Goal: Task Accomplishment & Management: Manage account settings

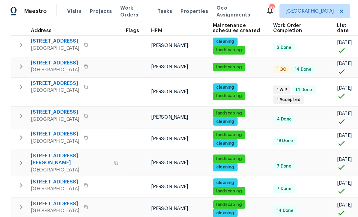
scroll to position [90, 0]
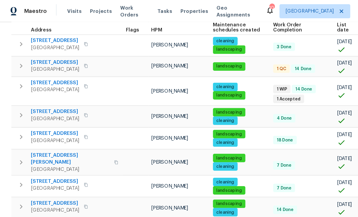
click at [44, 54] on span "3686 Sweetbriar Cir" at bounding box center [46, 53] width 41 height 6
click at [45, 55] on span "3686 Sweetbriar Cir" at bounding box center [46, 53] width 41 height 6
click at [31, 92] on span "200 Pine Trl" at bounding box center [46, 95] width 41 height 6
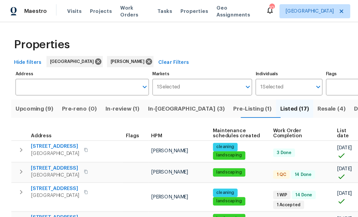
scroll to position [0, 0]
click at [144, 92] on span "In-reno (3)" at bounding box center [159, 92] width 66 height 8
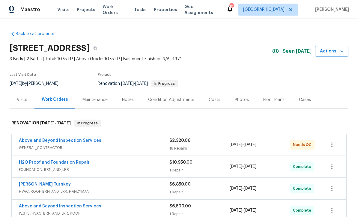
click at [46, 142] on link "Above and Beyond Inspection Services" at bounding box center [60, 140] width 82 height 4
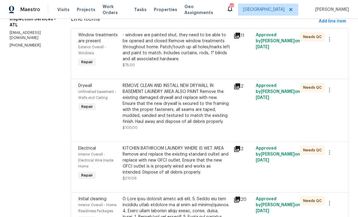
scroll to position [86, 0]
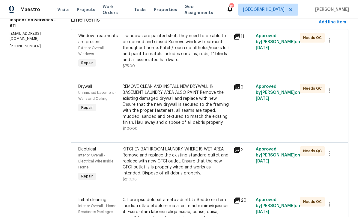
click at [169, 57] on div "- windows are painted shut, they need to be able to be opened and closed Remove…" at bounding box center [175, 48] width 107 height 30
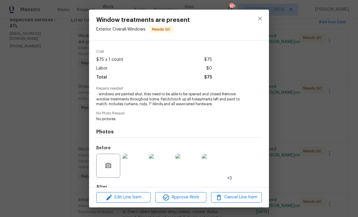
scroll to position [19, 0]
click at [179, 197] on span "Approve Work" at bounding box center [180, 196] width 47 height 7
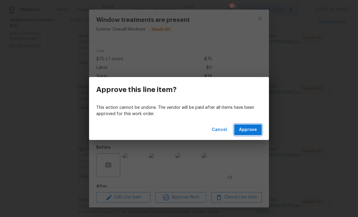
click at [249, 129] on span "Approve" at bounding box center [248, 129] width 18 height 7
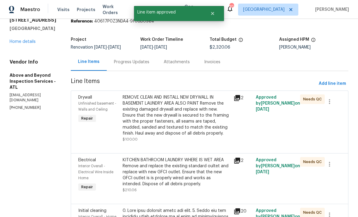
scroll to position [25, 0]
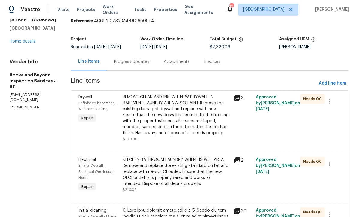
click at [180, 121] on div "REMOVE CLEAN AND INSTALL NEW DRYWALL IN BASEMENT LAUNDRY AREA ALSO PAINT Remove…" at bounding box center [175, 115] width 107 height 42
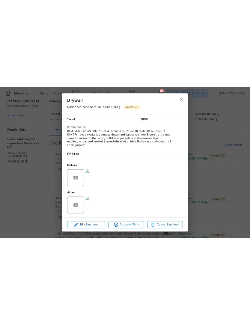
scroll to position [49, 0]
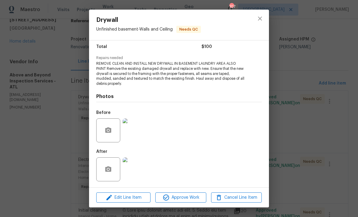
click at [133, 171] on img at bounding box center [134, 169] width 24 height 24
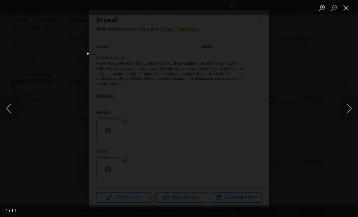
click at [344, 9] on button "Close lightbox" at bounding box center [346, 7] width 12 height 10
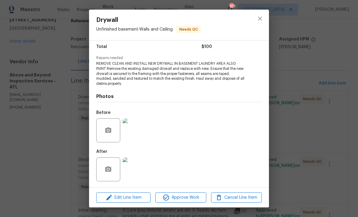
scroll to position [0, 0]
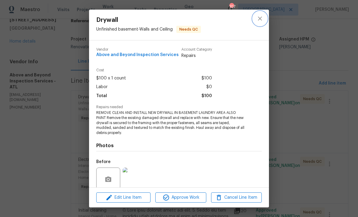
click at [265, 17] on button "close" at bounding box center [259, 18] width 14 height 14
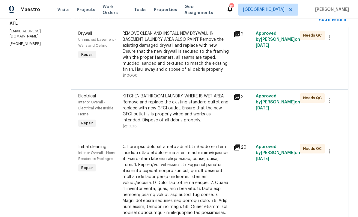
scroll to position [88, 0]
click at [181, 122] on div "KITCHEN BATHROOM LAUNDRY WHERE IS WET AREA Remove and replace the existing stan…" at bounding box center [175, 108] width 107 height 30
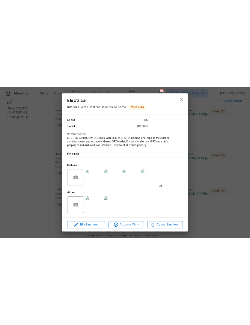
scroll to position [40, 0]
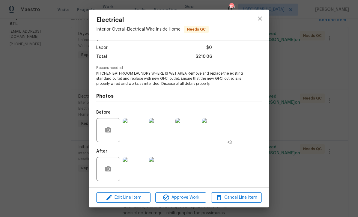
click at [136, 169] on img at bounding box center [134, 169] width 24 height 24
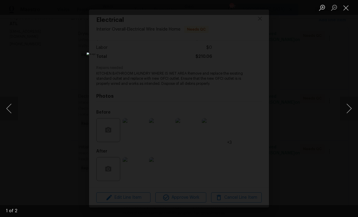
click at [349, 109] on button "Next image" at bounding box center [349, 108] width 18 height 24
click at [13, 106] on button "Previous image" at bounding box center [9, 108] width 18 height 24
click at [346, 8] on button "Close lightbox" at bounding box center [346, 7] width 12 height 10
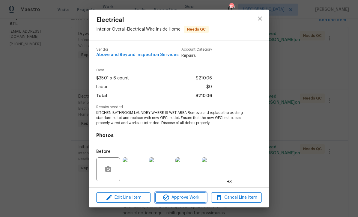
click at [175, 199] on span "Approve Work" at bounding box center [180, 197] width 47 height 7
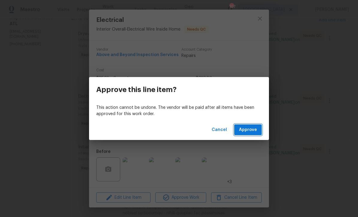
click at [246, 124] on button "Approve" at bounding box center [248, 129] width 28 height 11
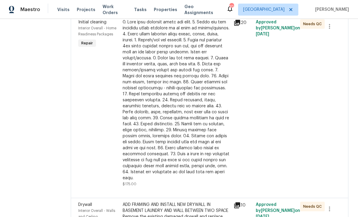
scroll to position [161, 0]
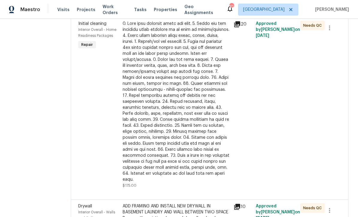
click at [181, 121] on div at bounding box center [175, 102] width 107 height 162
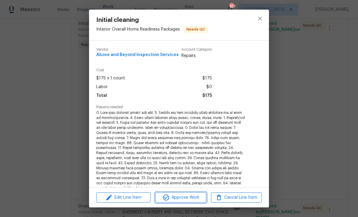
click at [179, 196] on span "Approve Work" at bounding box center [180, 197] width 47 height 7
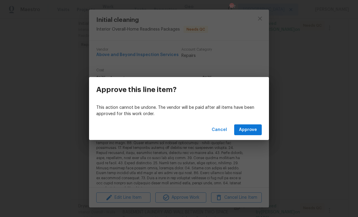
click at [250, 129] on span "Approve" at bounding box center [248, 129] width 18 height 7
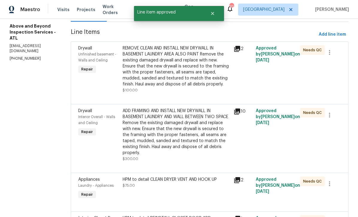
scroll to position [101, 0]
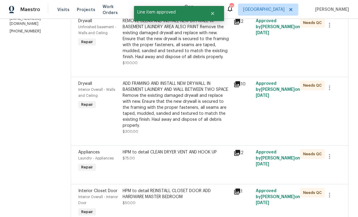
click at [175, 115] on div "ADD FRAMING AND INSTALL NEW DRYWALL IN BASEMENT LAUNDRY AND WALL BETWEEN TWO SP…" at bounding box center [175, 105] width 107 height 48
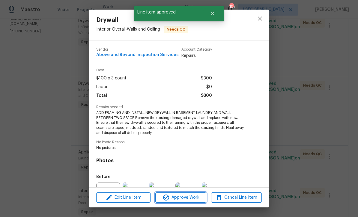
click at [176, 197] on span "Approve Work" at bounding box center [180, 197] width 47 height 7
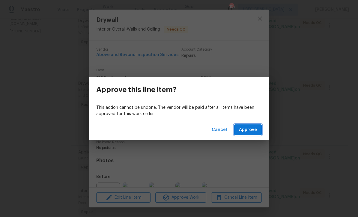
click at [245, 130] on span "Approve" at bounding box center [248, 129] width 18 height 7
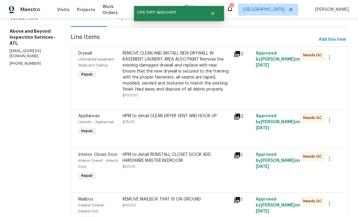
scroll to position [69, 0]
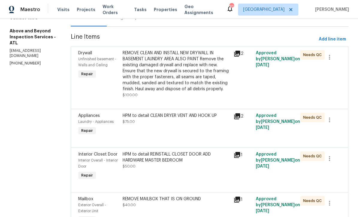
click at [181, 138] on div "HPM to detail CLEAN DRYER VENT AND HOOK UP $75.00" at bounding box center [176, 125] width 111 height 28
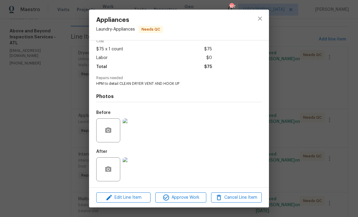
scroll to position [31, 0]
click at [137, 170] on img at bounding box center [134, 169] width 24 height 24
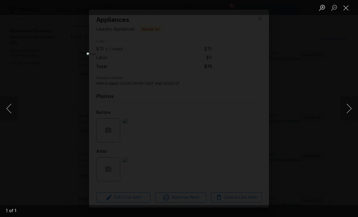
click at [345, 8] on button "Close lightbox" at bounding box center [346, 7] width 12 height 10
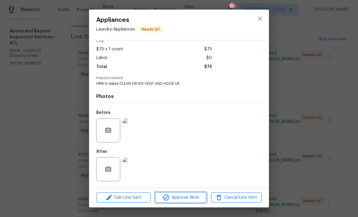
click at [178, 196] on span "Approve Work" at bounding box center [180, 197] width 47 height 7
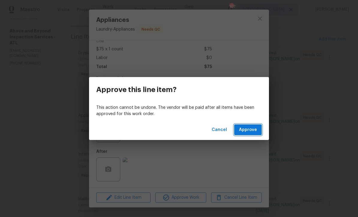
click at [249, 127] on span "Approve" at bounding box center [248, 129] width 18 height 7
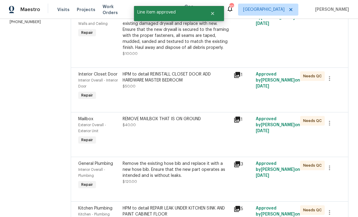
scroll to position [112, 0]
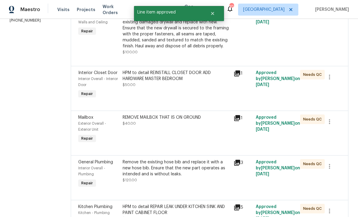
click at [174, 88] on div "HPM to detail REINSTALL CLOSET DOOR ADD HARDWARE MASTER BEDROOM $50.00" at bounding box center [175, 79] width 107 height 18
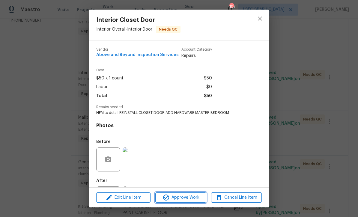
click at [177, 196] on span "Approve Work" at bounding box center [180, 197] width 47 height 7
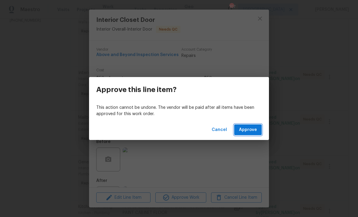
click at [245, 128] on span "Approve" at bounding box center [248, 129] width 18 height 7
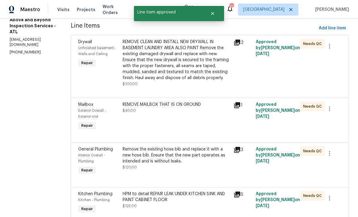
scroll to position [96, 0]
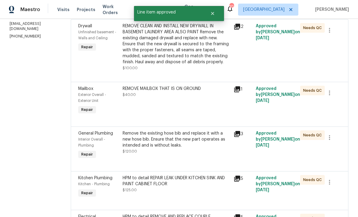
click at [172, 112] on div "REMOVE MAILBOX THAT IS ON GROUND $40.00" at bounding box center [176, 101] width 111 height 34
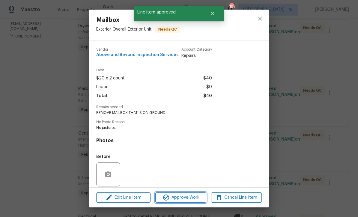
click at [183, 199] on span "Approve Work" at bounding box center [180, 197] width 47 height 7
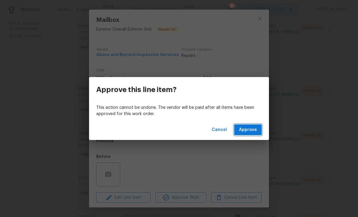
click at [247, 128] on span "Approve" at bounding box center [248, 129] width 18 height 7
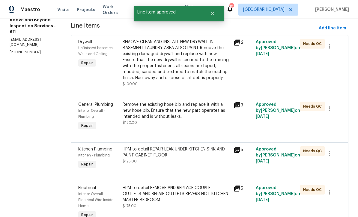
scroll to position [81, 0]
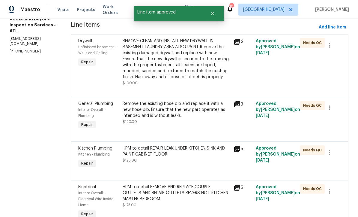
click at [181, 119] on div "Remove the existing hose bib and replace it with a new hose bib. Ensure that th…" at bounding box center [175, 110] width 107 height 18
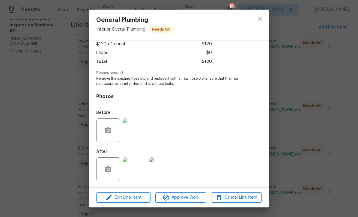
scroll to position [35, 0]
click at [136, 172] on img at bounding box center [134, 169] width 24 height 24
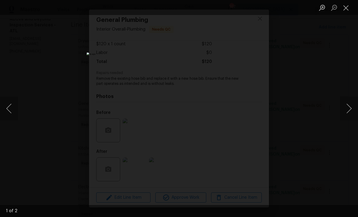
click at [350, 110] on button "Next image" at bounding box center [349, 108] width 18 height 24
click at [347, 8] on button "Close lightbox" at bounding box center [346, 7] width 12 height 10
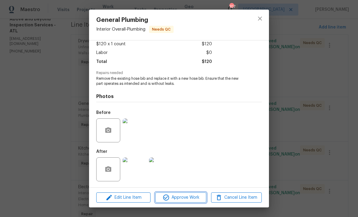
click at [175, 197] on span "Approve Work" at bounding box center [180, 197] width 47 height 7
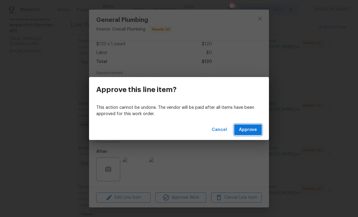
click at [247, 125] on button "Approve" at bounding box center [248, 129] width 28 height 11
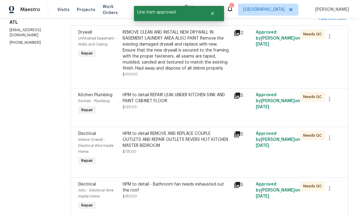
scroll to position [95, 0]
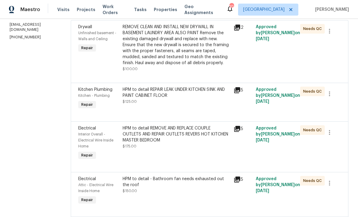
click at [170, 105] on div "HPM to detail REPAIR LEAK UNDER KITCHEN SINK AND PAINT CABINET FLOOR $125.00" at bounding box center [175, 96] width 107 height 18
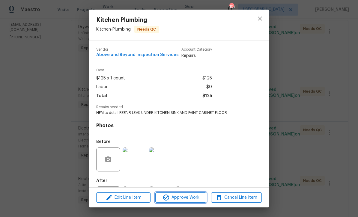
click at [177, 198] on span "Approve Work" at bounding box center [180, 197] width 47 height 7
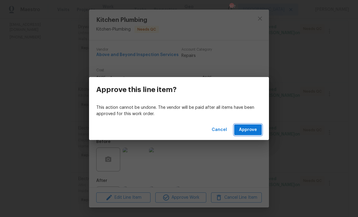
click at [247, 126] on span "Approve" at bounding box center [248, 129] width 18 height 7
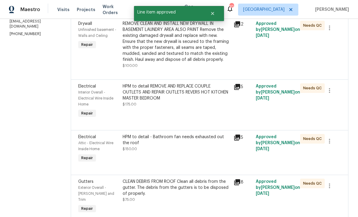
scroll to position [110, 0]
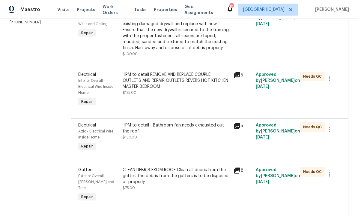
click at [171, 90] on div "HPM to detail REMOVE AND REPLACE COUPLE OUTLETS AND REPAIR OUTLETS REVERS HOT K…" at bounding box center [175, 81] width 107 height 18
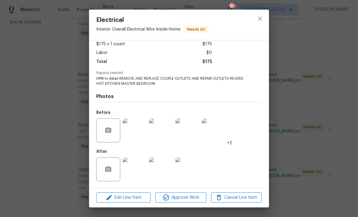
scroll to position [35, 0]
click at [182, 196] on span "Approve Work" at bounding box center [180, 197] width 47 height 7
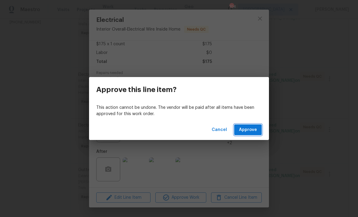
click at [247, 127] on span "Approve" at bounding box center [248, 129] width 18 height 7
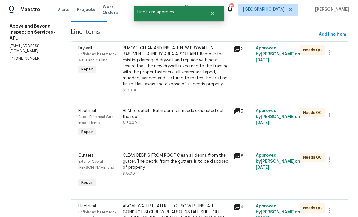
scroll to position [93, 0]
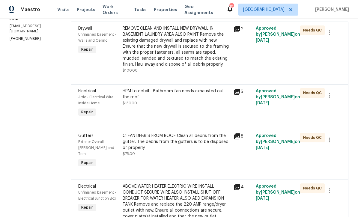
click at [187, 106] on div "HPM to detail - Bathroom fan needs exhausted out the roof $150.00" at bounding box center [175, 97] width 107 height 18
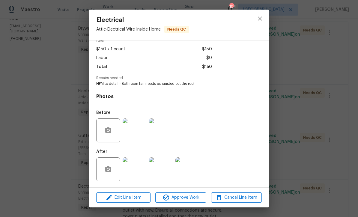
scroll to position [31, 0]
click at [134, 171] on img at bounding box center [134, 169] width 24 height 24
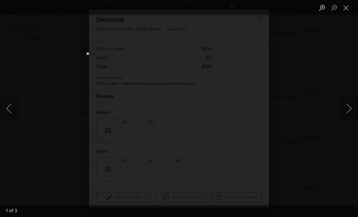
click at [347, 110] on button "Next image" at bounding box center [349, 108] width 18 height 24
click at [348, 109] on button "Next image" at bounding box center [349, 108] width 18 height 24
click at [348, 10] on button "Close lightbox" at bounding box center [346, 7] width 12 height 10
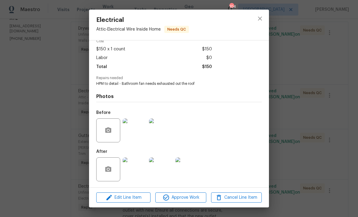
click at [156, 128] on img at bounding box center [161, 130] width 24 height 24
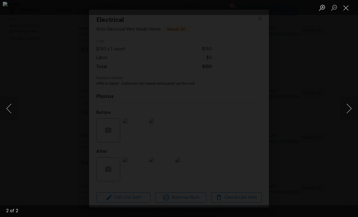
click at [349, 110] on button "Next image" at bounding box center [349, 108] width 18 height 24
click at [345, 10] on button "Close lightbox" at bounding box center [346, 7] width 12 height 10
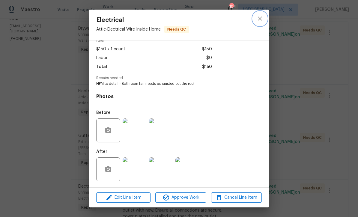
click at [262, 18] on icon "close" at bounding box center [259, 18] width 7 height 7
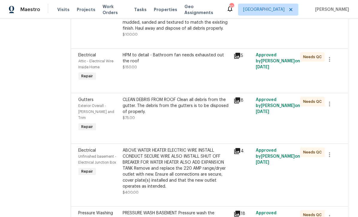
scroll to position [130, 0]
click at [175, 120] on div "CLEAN DEBRIS FROM ROOF Clean all debris from the gutter. The debris from the gu…" at bounding box center [175, 108] width 107 height 24
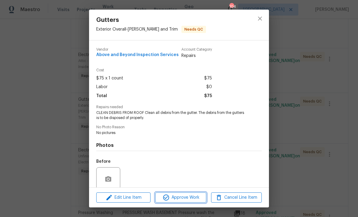
click at [178, 198] on span "Approve Work" at bounding box center [180, 197] width 47 height 7
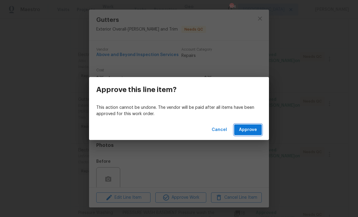
click at [248, 129] on span "Approve" at bounding box center [248, 129] width 18 height 7
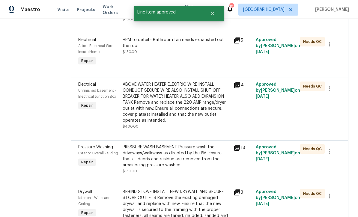
scroll to position [145, 0]
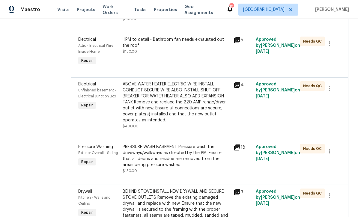
click at [184, 117] on div "ABOVE WATER HEATER ELECTRIC WIRE INSTALL CONDUCT SECURE WIRE ALSO INSTALL SHUT …" at bounding box center [175, 102] width 107 height 42
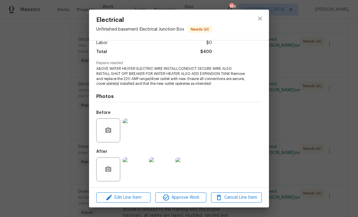
scroll to position [45, 0]
click at [137, 168] on img at bounding box center [134, 169] width 24 height 24
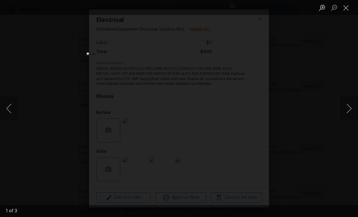
click at [348, 110] on button "Next image" at bounding box center [349, 108] width 18 height 24
click at [349, 109] on button "Next image" at bounding box center [349, 108] width 18 height 24
click at [10, 106] on button "Previous image" at bounding box center [9, 108] width 18 height 24
click at [11, 105] on button "Previous image" at bounding box center [9, 108] width 18 height 24
click at [345, 12] on button "Close lightbox" at bounding box center [346, 7] width 12 height 10
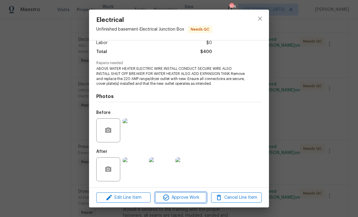
click at [178, 197] on span "Approve Work" at bounding box center [180, 197] width 47 height 7
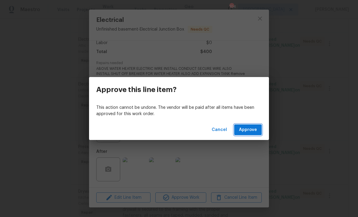
click at [250, 125] on button "Approve" at bounding box center [248, 129] width 28 height 11
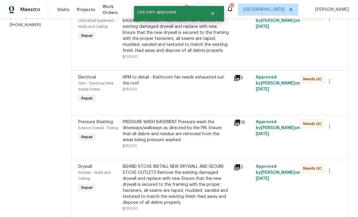
scroll to position [137, 0]
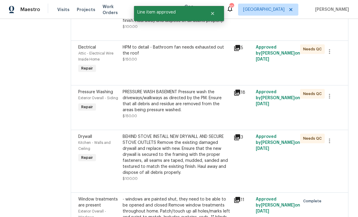
click at [169, 113] on div "PRESSURE WASH BASEMENT Pressure wash the driveways/walkways as directed by the …" at bounding box center [175, 101] width 107 height 24
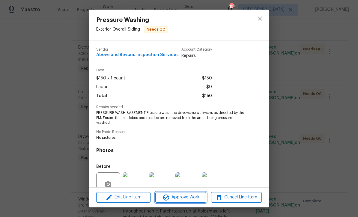
click at [178, 197] on span "Approve Work" at bounding box center [180, 196] width 47 height 7
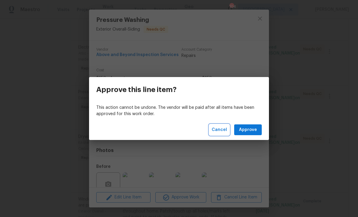
click at [217, 128] on span "Cancel" at bounding box center [218, 129] width 15 height 7
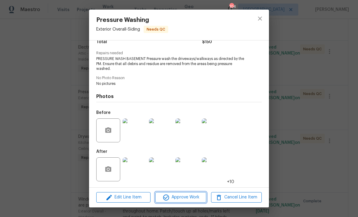
scroll to position [55, 0]
click at [137, 170] on img at bounding box center [134, 169] width 24 height 24
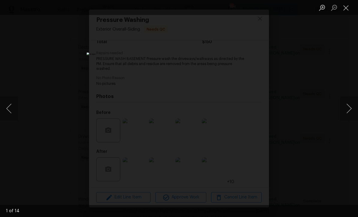
click at [348, 112] on button "Next image" at bounding box center [349, 108] width 18 height 24
click at [349, 108] on button "Next image" at bounding box center [349, 108] width 18 height 24
click at [350, 108] on button "Next image" at bounding box center [349, 108] width 18 height 24
click at [348, 110] on button "Next image" at bounding box center [349, 108] width 18 height 24
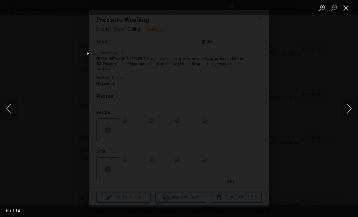
click at [349, 111] on button "Next image" at bounding box center [349, 108] width 18 height 24
click at [345, 10] on button "Close lightbox" at bounding box center [346, 7] width 12 height 10
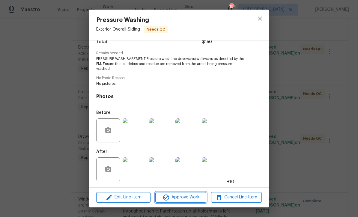
click at [174, 197] on span "Approve Work" at bounding box center [180, 196] width 47 height 7
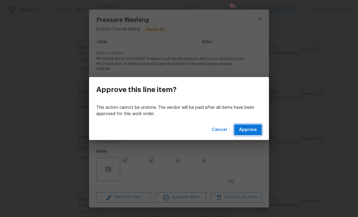
click at [246, 128] on span "Approve" at bounding box center [248, 129] width 18 height 7
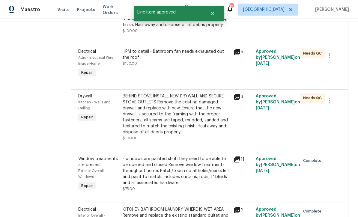
scroll to position [133, 0]
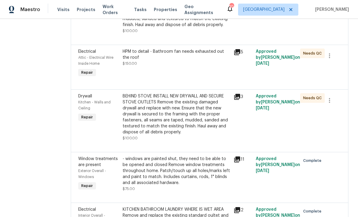
click at [181, 133] on div "BEHIND STOVE INSTALL NEW DRYWALL AND SECURE STOVE OUTLETS Remove the existing d…" at bounding box center [175, 114] width 107 height 42
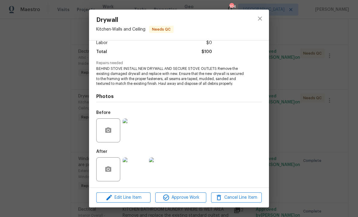
scroll to position [45, 0]
click at [134, 170] on img at bounding box center [134, 169] width 24 height 24
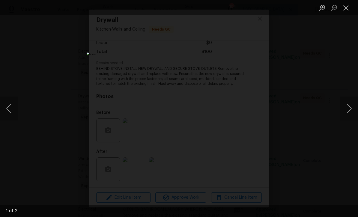
click at [348, 112] on button "Next image" at bounding box center [349, 108] width 18 height 24
click at [344, 9] on button "Close lightbox" at bounding box center [346, 7] width 12 height 10
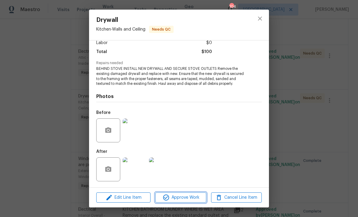
click at [181, 196] on span "Approve Work" at bounding box center [180, 197] width 47 height 7
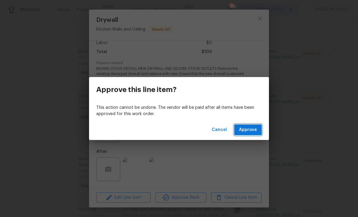
click at [251, 128] on span "Approve" at bounding box center [248, 129] width 18 height 7
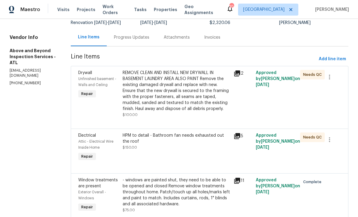
scroll to position [48, 0]
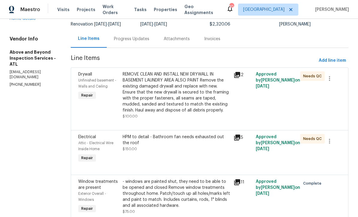
click at [149, 42] on div "Progress Updates" at bounding box center [131, 39] width 35 height 6
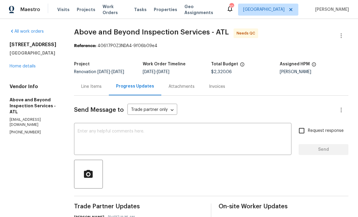
click at [103, 134] on textarea at bounding box center [183, 139] width 210 height 21
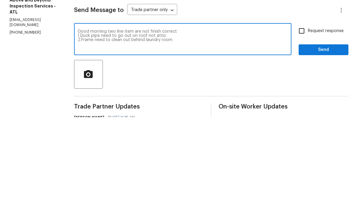
type textarea "Good morning two line item are not finish correct 1.Duck pipe need to go out on…"
click at [93, 169] on icon "button" at bounding box center [88, 173] width 9 height 8
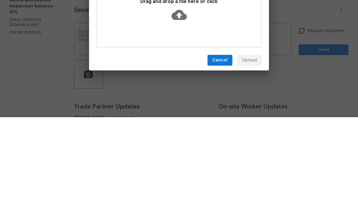
scroll to position [20, 0]
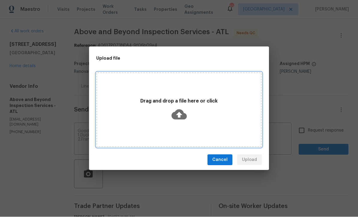
click at [176, 115] on icon at bounding box center [178, 115] width 15 height 10
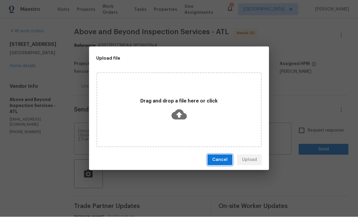
click at [222, 160] on span "Cancel" at bounding box center [219, 159] width 15 height 7
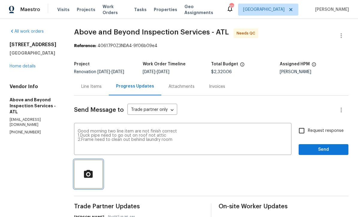
click at [93, 169] on icon "button" at bounding box center [88, 173] width 9 height 8
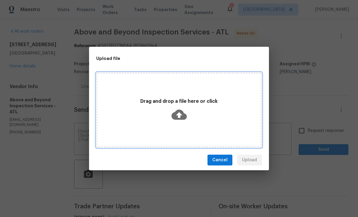
click at [179, 114] on icon at bounding box center [178, 114] width 15 height 15
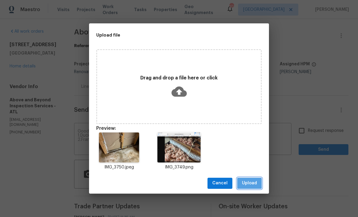
click at [250, 182] on span "Upload" at bounding box center [249, 182] width 15 height 7
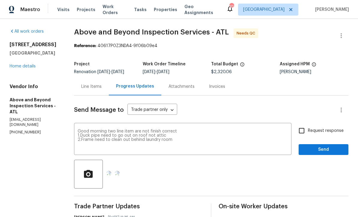
click at [304, 124] on input "Request response" at bounding box center [301, 130] width 13 height 13
checkbox input "true"
click at [322, 146] on span "Send" at bounding box center [323, 149] width 40 height 7
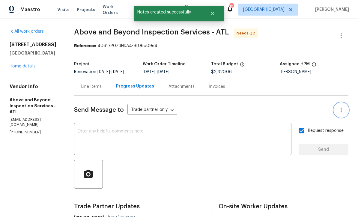
click at [343, 106] on icon "button" at bounding box center [340, 109] width 7 height 7
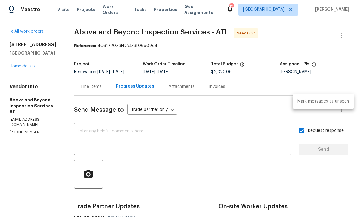
click at [338, 68] on div at bounding box center [179, 108] width 358 height 217
click at [340, 32] on icon "button" at bounding box center [340, 35] width 7 height 7
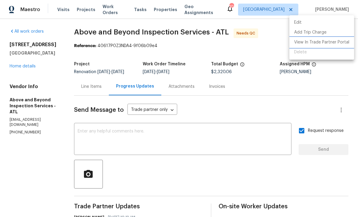
click at [328, 44] on li "View In Trade Partner Portal" at bounding box center [321, 42] width 65 height 10
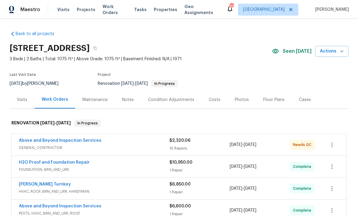
click at [49, 139] on link "Above and Beyond Inspection Services" at bounding box center [60, 140] width 82 height 4
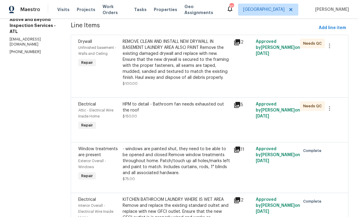
scroll to position [88, 0]
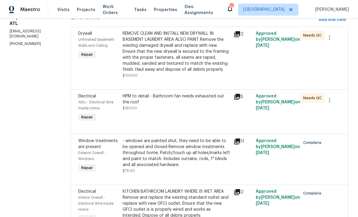
click at [170, 105] on div "HPM to detail - Bathroom fan needs exhausted out the roof" at bounding box center [175, 99] width 107 height 12
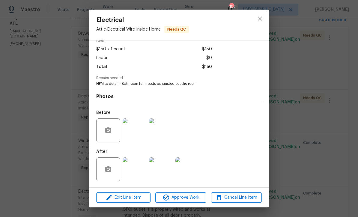
scroll to position [31, 0]
click at [131, 170] on img at bounding box center [134, 169] width 24 height 24
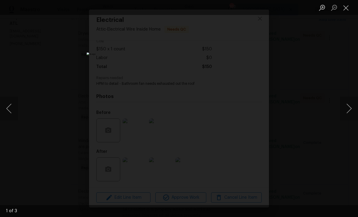
click at [350, 112] on button "Next image" at bounding box center [349, 108] width 18 height 24
click at [10, 104] on button "Previous image" at bounding box center [9, 108] width 18 height 24
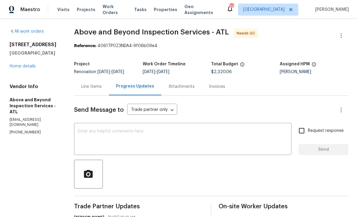
click at [102, 90] on div "Line Items" at bounding box center [91, 87] width 20 height 6
